Goal: Find specific page/section: Find specific page/section

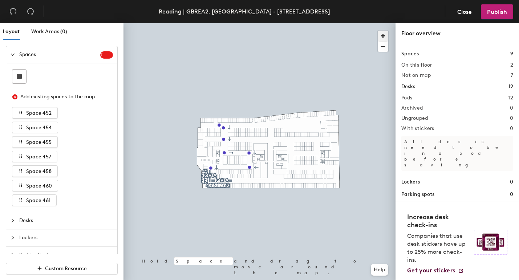
click at [382, 37] on span "button" at bounding box center [383, 36] width 11 height 11
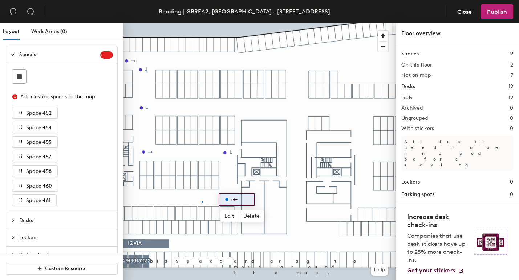
click at [202, 23] on div at bounding box center [260, 23] width 272 height 0
click at [467, 8] on span "Close" at bounding box center [465, 11] width 15 height 7
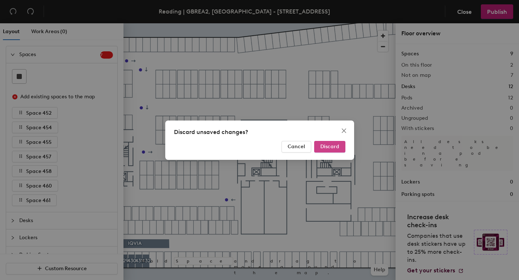
click at [330, 145] on span "Discard" at bounding box center [330, 146] width 19 height 6
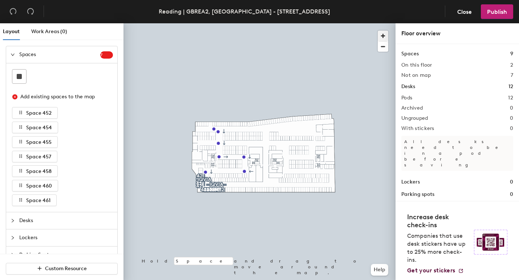
click at [385, 34] on span "button" at bounding box center [383, 36] width 11 height 11
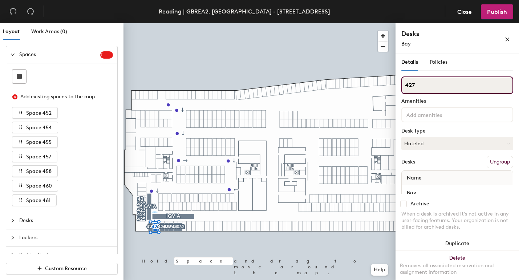
click at [418, 87] on input "427" at bounding box center [458, 84] width 112 height 17
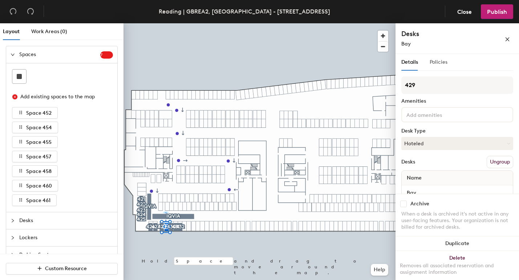
click at [438, 57] on div "Policies" at bounding box center [439, 62] width 18 height 17
click at [440, 63] on span "Policies" at bounding box center [439, 62] width 18 height 6
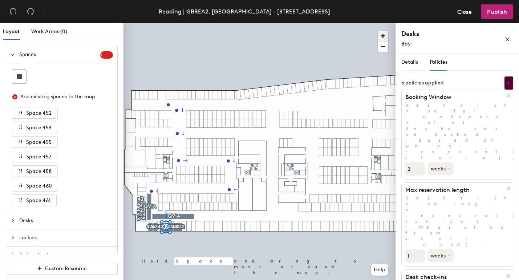
click at [383, 34] on span "button" at bounding box center [383, 36] width 11 height 11
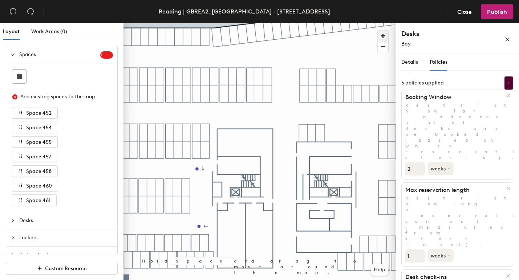
click at [378, 31] on button "button" at bounding box center [383, 36] width 11 height 11
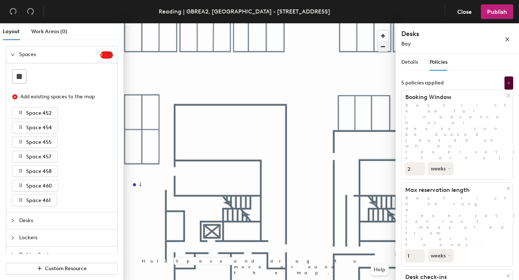
click at [383, 46] on span "button" at bounding box center [383, 46] width 11 height 10
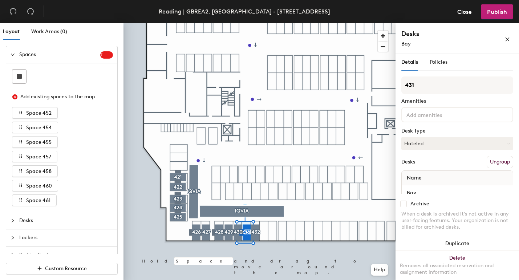
click at [195, 23] on div at bounding box center [260, 23] width 272 height 0
click at [210, 23] on div at bounding box center [260, 23] width 272 height 0
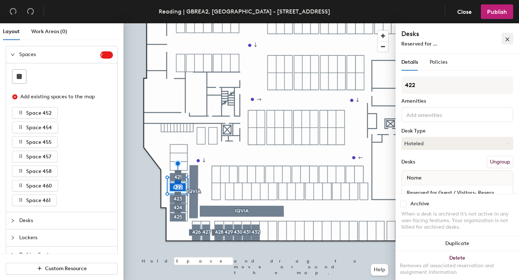
click at [506, 39] on icon "close" at bounding box center [507, 39] width 5 height 5
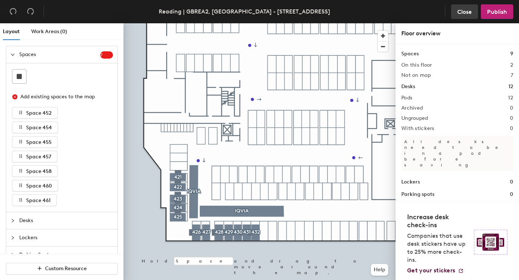
click at [465, 12] on span "Close" at bounding box center [465, 11] width 15 height 7
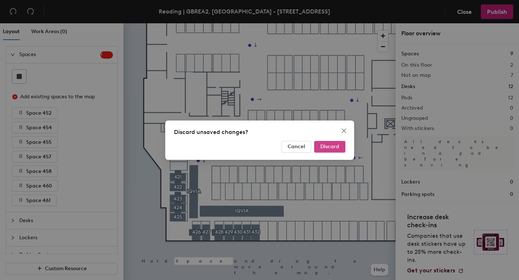
click at [339, 148] on span "Discard" at bounding box center [330, 146] width 19 height 6
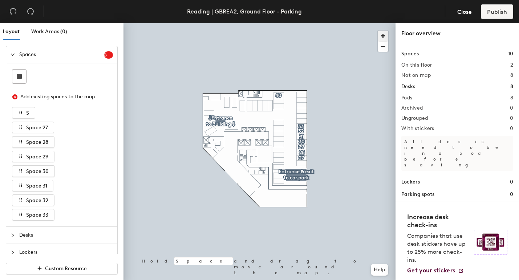
click at [385, 37] on span "button" at bounding box center [383, 36] width 11 height 11
